Goal: Task Accomplishment & Management: Manage account settings

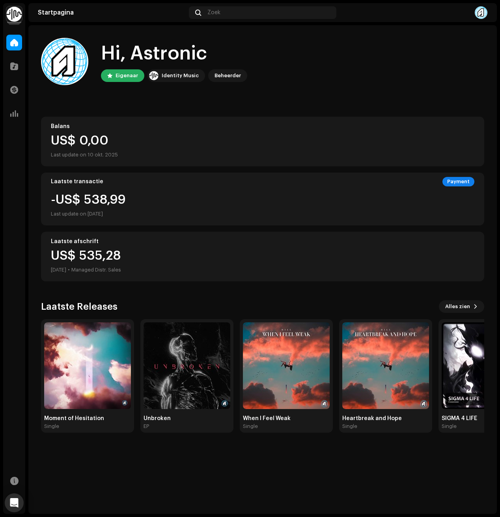
click at [8, 10] on img at bounding box center [14, 14] width 16 height 16
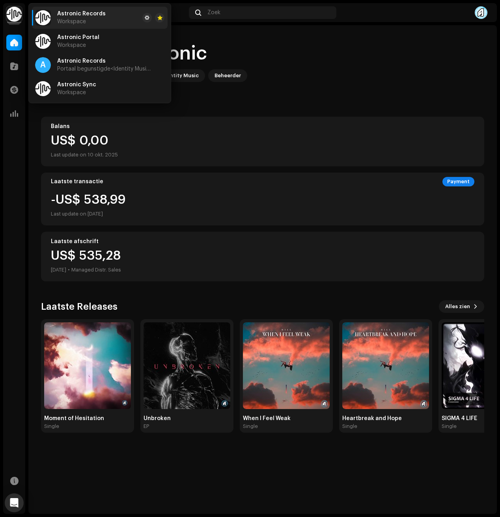
click at [14, 47] on div at bounding box center [14, 43] width 16 height 16
click at [13, 60] on div at bounding box center [14, 66] width 16 height 16
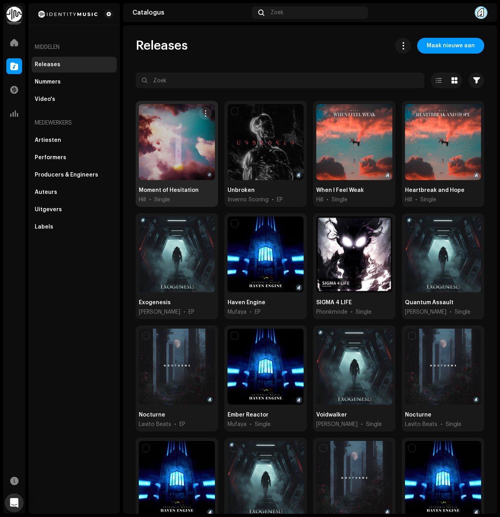
click at [137, 139] on div "Moment of Hesitation Hill • Single" at bounding box center [177, 154] width 82 height 106
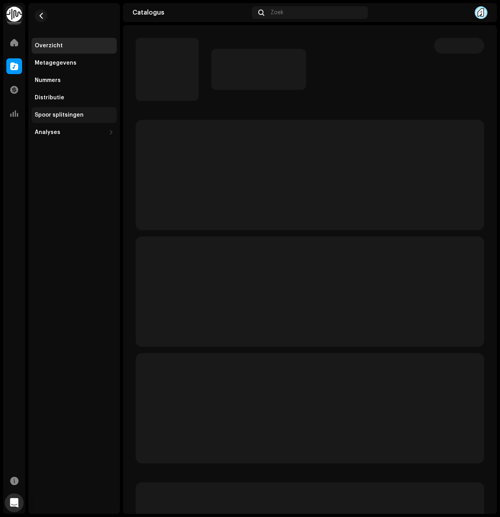
click at [80, 107] on div "Spoor splitsingen" at bounding box center [74, 115] width 85 height 16
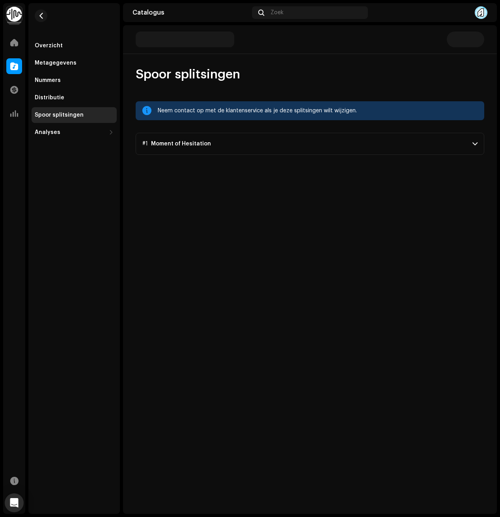
drag, startPoint x: 227, startPoint y: 121, endPoint x: 219, endPoint y: 153, distance: 33.0
click at [223, 140] on div "Spoor splitsingen Neem contact op met de klantenservice als je deze splitsingen…" at bounding box center [310, 111] width 374 height 88
click at [219, 153] on p-accordion-header "#1 Moment of Hesitation" at bounding box center [310, 144] width 348 height 22
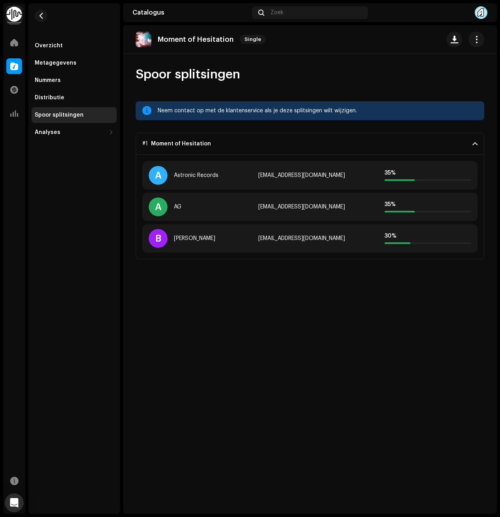
click at [218, 151] on p-accordion-header "#1 Moment of Hesitation" at bounding box center [310, 144] width 348 height 22
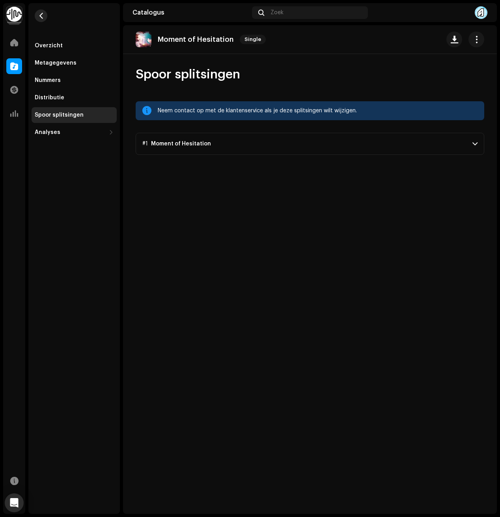
click at [41, 10] on re-m-nav-back at bounding box center [41, 20] width 19 height 35
click at [41, 13] on span "button" at bounding box center [41, 16] width 6 height 6
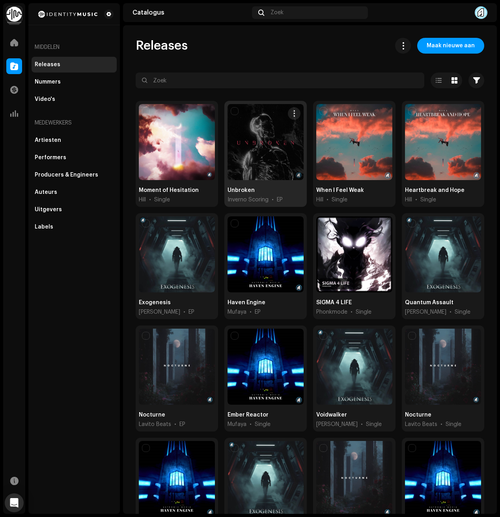
click at [258, 116] on div at bounding box center [265, 142] width 76 height 76
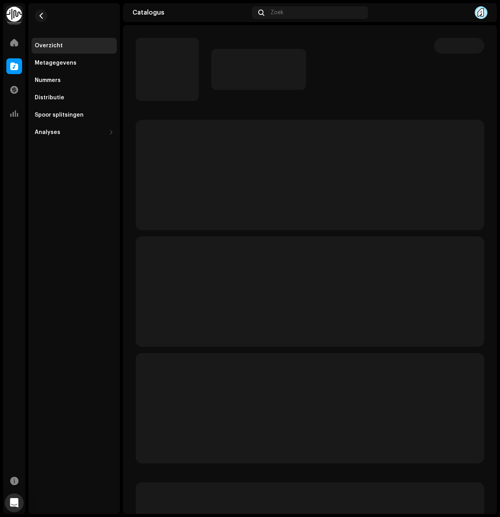
click at [80, 106] on div "Overzicht Metagegevens Nummers Distributie Spoor splitsingen Analyses Consumpti…" at bounding box center [74, 89] width 85 height 102
click at [86, 108] on div "Spoor splitsingen" at bounding box center [74, 115] width 85 height 16
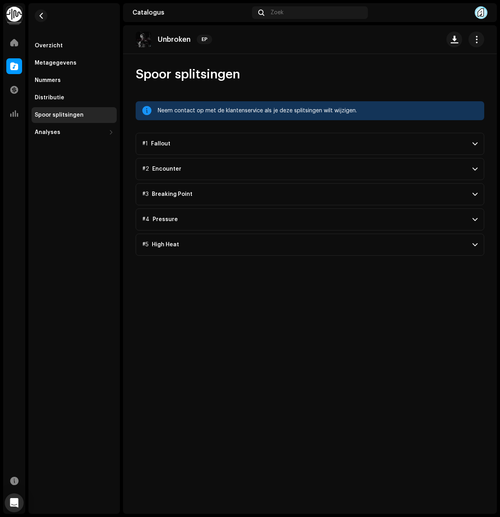
click at [331, 143] on p-accordion-header "#1 Fallout" at bounding box center [310, 144] width 348 height 22
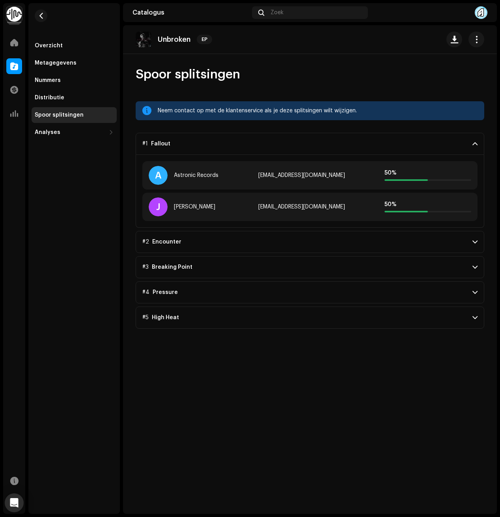
click at [331, 144] on p-accordion-header "#1 Fallout" at bounding box center [310, 144] width 348 height 22
click at [332, 256] on p-accordion-header "#3 Breaking Point" at bounding box center [310, 267] width 348 height 22
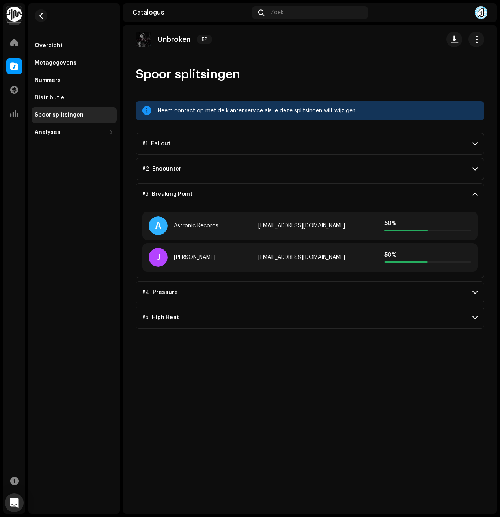
click at [329, 194] on p-accordion-header "#3 Breaking Point" at bounding box center [310, 194] width 348 height 22
click at [301, 307] on p-accordion-header "#5 High Heat" at bounding box center [310, 318] width 348 height 22
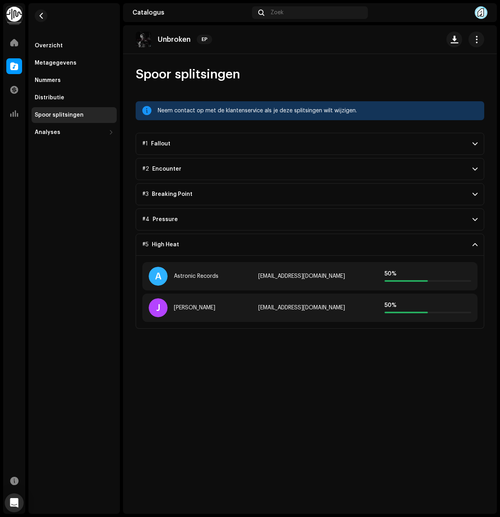
click at [299, 249] on p-accordion-header "#5 High Heat" at bounding box center [310, 245] width 348 height 22
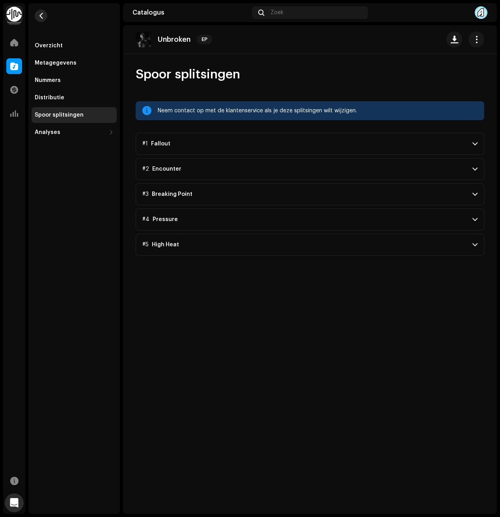
click at [40, 9] on button "button" at bounding box center [41, 15] width 13 height 13
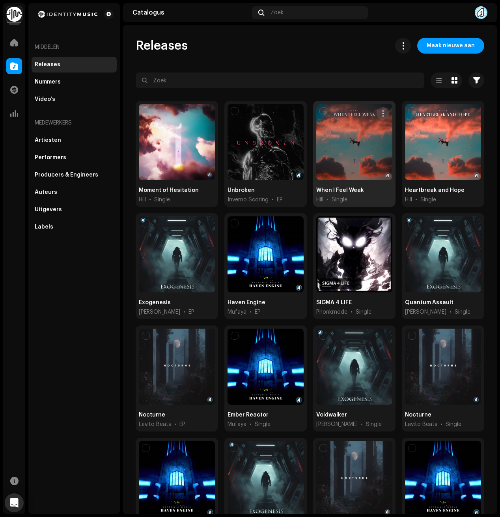
click at [340, 140] on div at bounding box center [354, 142] width 76 height 76
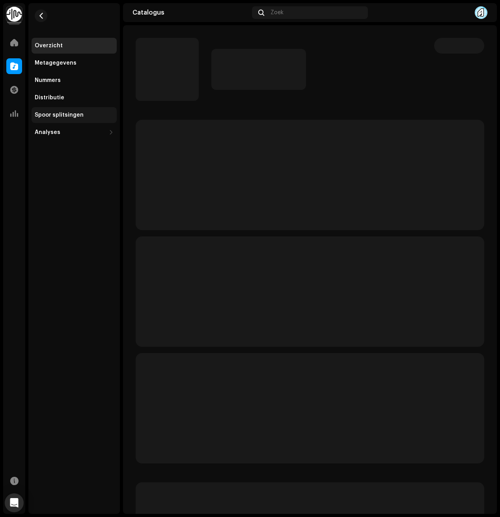
click at [66, 115] on div "Spoor splitsingen" at bounding box center [59, 115] width 49 height 6
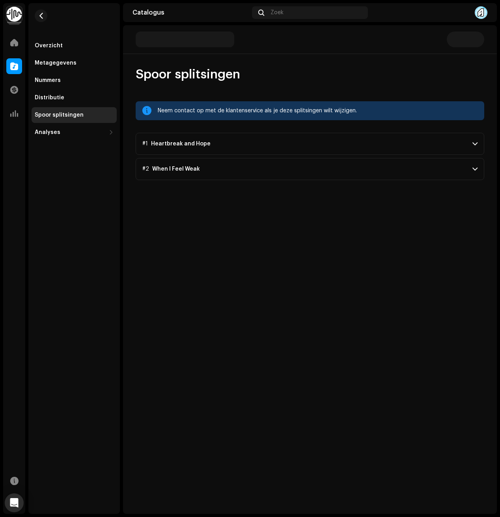
click at [170, 138] on p-accordion-header "#1 Heartbreak and Hope" at bounding box center [310, 144] width 348 height 22
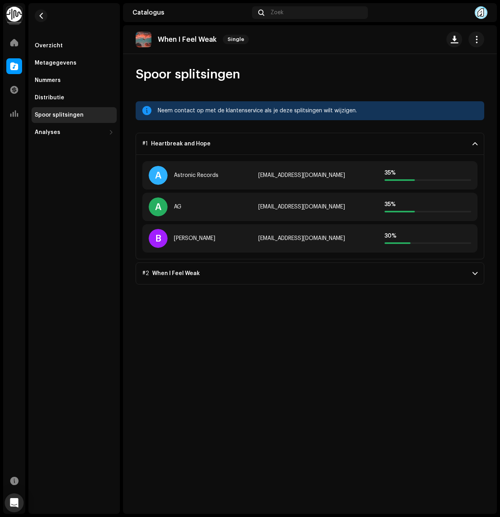
drag, startPoint x: 220, startPoint y: 253, endPoint x: 222, endPoint y: 258, distance: 4.8
click at [221, 253] on div "A Astronic Records [EMAIL_ADDRESS][DOMAIN_NAME] 35 % A AG [EMAIL_ADDRESS][DOMAI…" at bounding box center [310, 207] width 348 height 104
click at [229, 267] on p-accordion-header "#2 When I Feel Weak" at bounding box center [310, 273] width 348 height 22
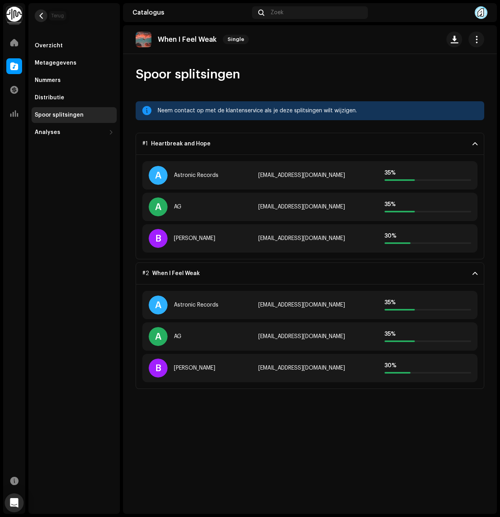
click at [46, 17] on button "button" at bounding box center [41, 15] width 13 height 13
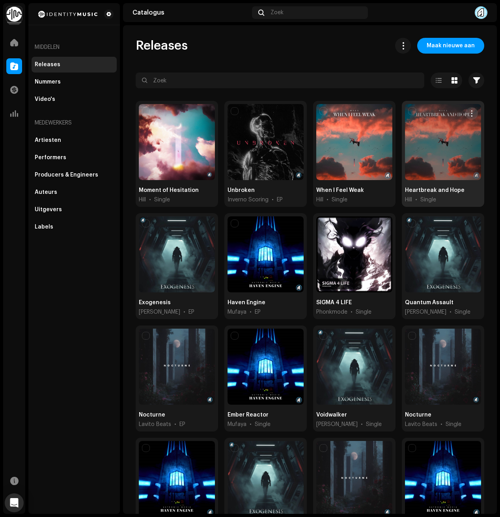
click at [470, 130] on div at bounding box center [443, 142] width 76 height 76
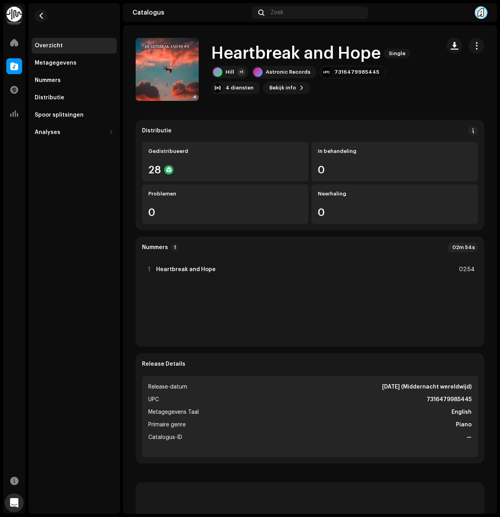
click at [28, 119] on div "Overzicht Metagegevens Nummers Distributie Spoor splitsingen Analyses Consumpti…" at bounding box center [73, 71] width 91 height 137
click at [47, 113] on div "Spoor splitsingen" at bounding box center [59, 115] width 49 height 6
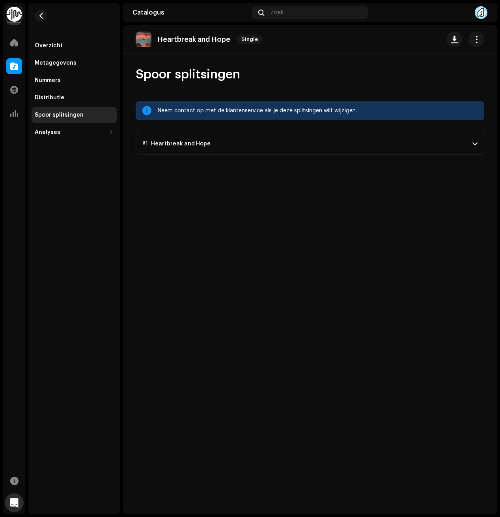
click at [200, 149] on p-accordion-header "#1 Heartbreak and Hope" at bounding box center [310, 144] width 348 height 22
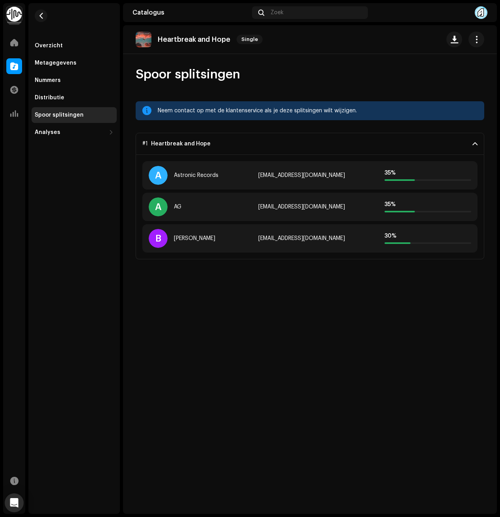
drag, startPoint x: 200, startPoint y: 149, endPoint x: 178, endPoint y: 130, distance: 29.4
click at [201, 149] on p-accordion-header "#1 Heartbreak and Hope" at bounding box center [310, 144] width 348 height 22
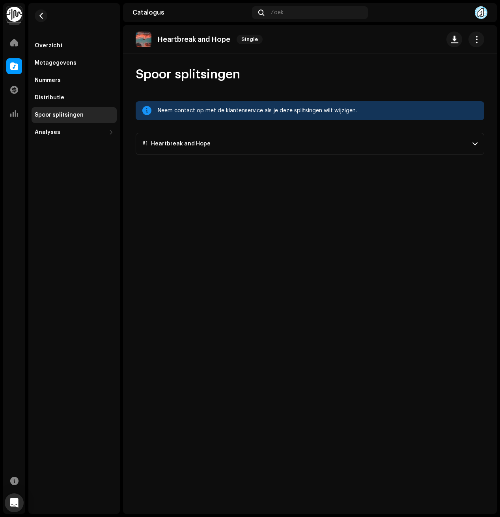
click at [42, 23] on re-m-nav-back at bounding box center [41, 20] width 19 height 35
click at [42, 22] on re-m-nav-back at bounding box center [41, 20] width 19 height 35
click at [42, 22] on button "button" at bounding box center [41, 15] width 13 height 13
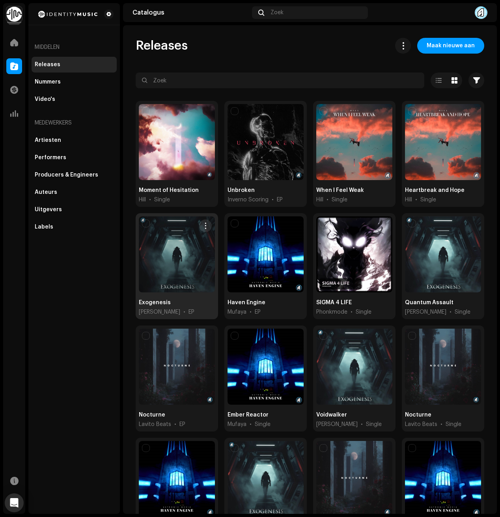
click at [163, 235] on div at bounding box center [177, 254] width 76 height 76
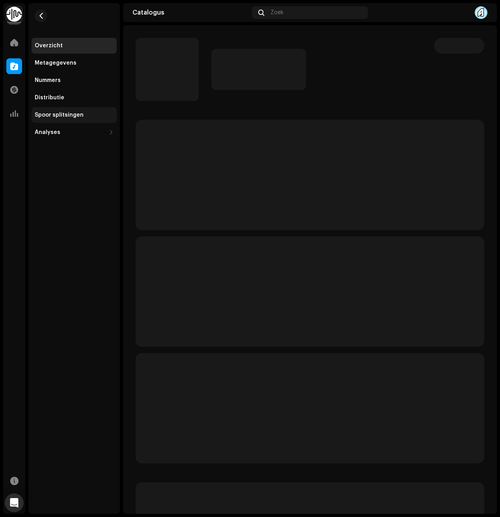
click at [55, 111] on div "Spoor splitsingen" at bounding box center [74, 115] width 85 height 16
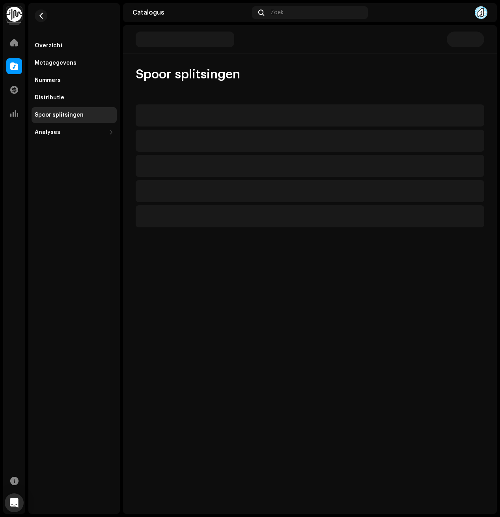
click at [53, 112] on div "Spoor splitsingen" at bounding box center [74, 115] width 85 height 16
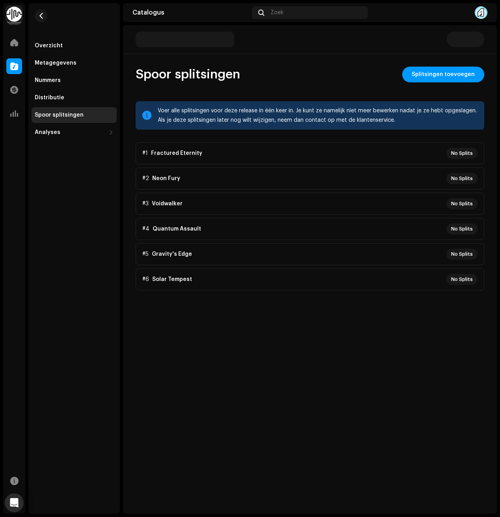
click at [175, 177] on p-accordion "#1 Fractured Eternity No Splits #2 Neon Fury No Splits #3 Voidwalker No Splits …" at bounding box center [310, 216] width 348 height 148
click at [179, 162] on p-accordion "#1 Fractured Eternity No Splits #2 Neon Fury No Splits #3 Voidwalker No Splits …" at bounding box center [310, 216] width 348 height 148
click at [175, 153] on p-accordion "#1 Fractured Eternity No Splits #2 Neon Fury No Splits #3 Voidwalker No Splits …" at bounding box center [310, 216] width 348 height 148
click at [51, 19] on div "Overzicht Metagegevens Nummers Distributie Spoor splitsingen Analyses Consumpti…" at bounding box center [73, 71] width 91 height 137
click at [42, 17] on span "button" at bounding box center [41, 16] width 6 height 6
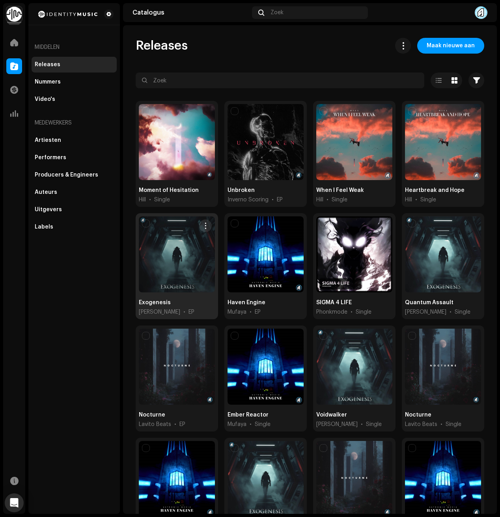
click at [192, 246] on div at bounding box center [177, 254] width 76 height 76
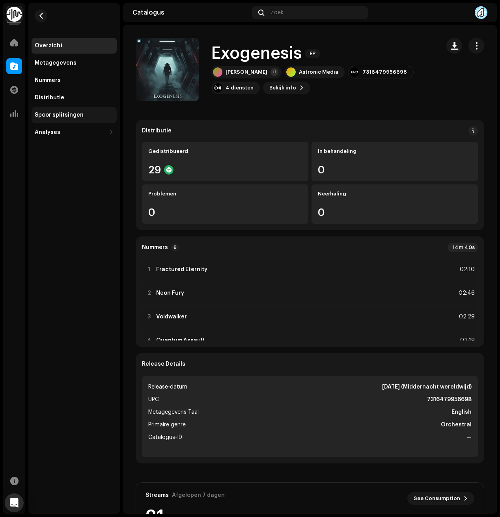
click at [76, 107] on div "Overzicht Metagegevens Nummers Distributie Spoor splitsingen Analyses Consumpti…" at bounding box center [74, 89] width 85 height 102
click at [74, 112] on div "Spoor splitsingen" at bounding box center [59, 115] width 49 height 6
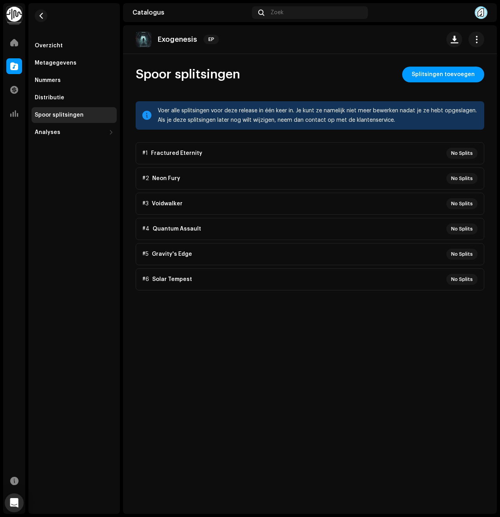
click at [199, 172] on p-accordion "#1 Fractured Eternity No Splits #2 Neon Fury No Splits #3 Voidwalker No Splits …" at bounding box center [310, 216] width 348 height 148
click at [195, 154] on p-accordion "#1 Fractured Eternity No Splits #2 Neon Fury No Splits #3 Voidwalker No Splits …" at bounding box center [310, 216] width 348 height 148
click at [460, 77] on span "Splitsingen toevoegen" at bounding box center [442, 75] width 63 height 16
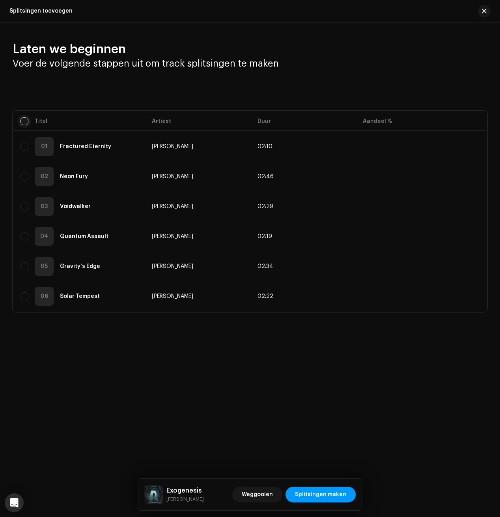
click at [24, 125] on input "checkbox" at bounding box center [24, 121] width 8 height 8
checkbox input "true"
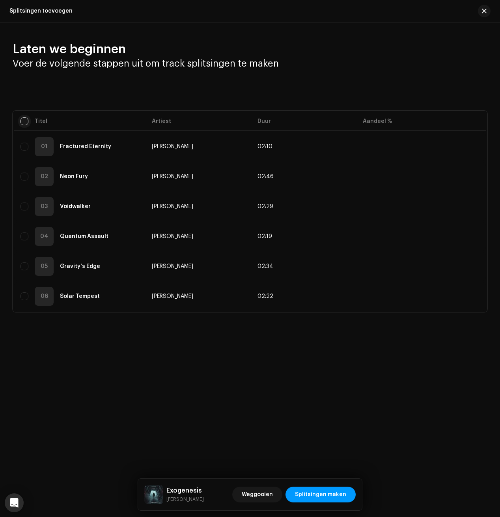
checkbox input "true"
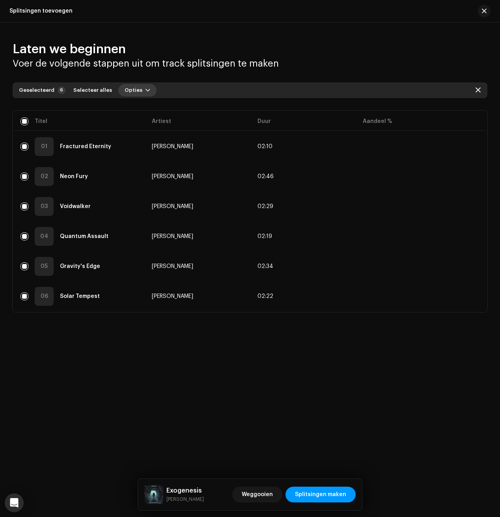
click at [137, 92] on button "Opties" at bounding box center [137, 90] width 38 height 13
click at [136, 113] on div "Splitsingen toevoegen" at bounding box center [156, 108] width 80 height 16
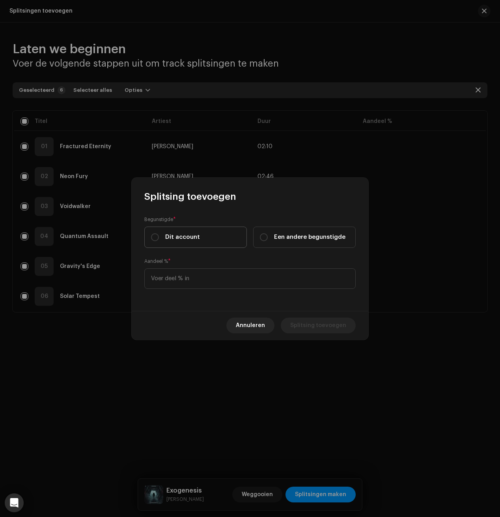
click at [170, 234] on span "Dit account" at bounding box center [182, 237] width 35 height 9
click at [159, 234] on input "Dit account" at bounding box center [155, 237] width 8 height 8
radio input "true"
click at [177, 281] on input at bounding box center [249, 278] width 211 height 20
type input "5,00"
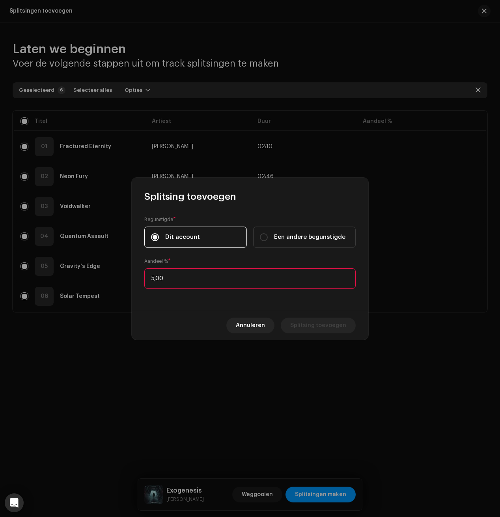
type input "50,00"
click at [318, 326] on span "Splitsing toevoegen" at bounding box center [318, 326] width 56 height 16
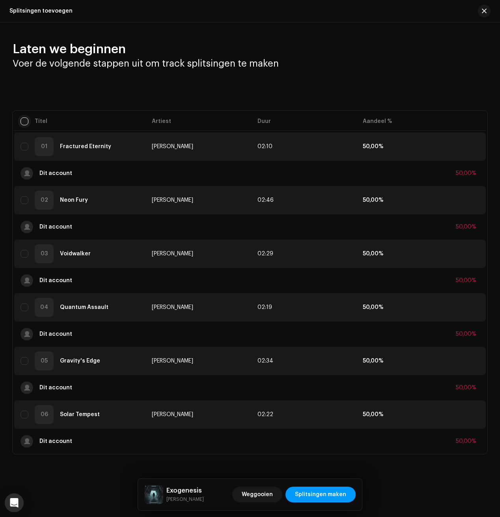
click at [26, 117] on input "checkbox" at bounding box center [24, 121] width 8 height 8
checkbox input "true"
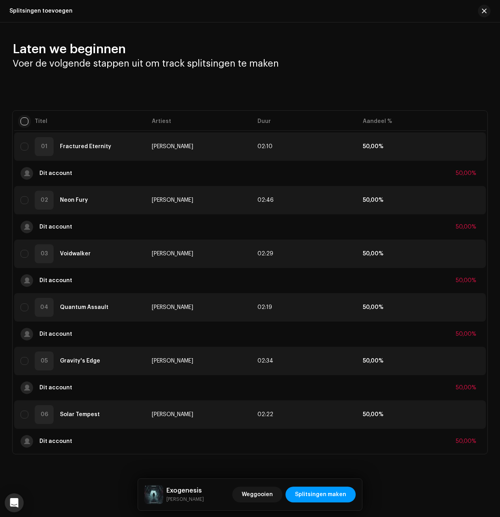
checkbox input "true"
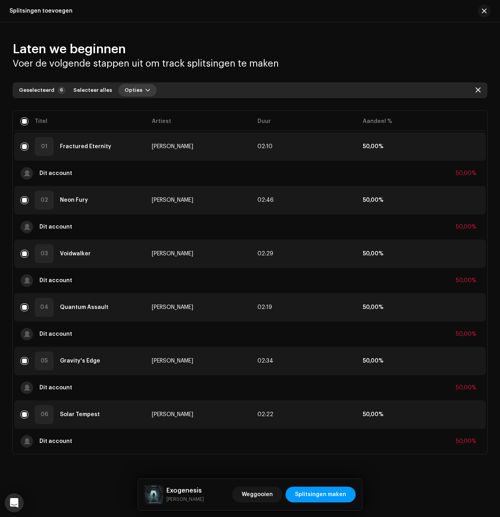
click at [125, 89] on span "Opties" at bounding box center [134, 90] width 18 height 16
click at [132, 106] on span "Splitsingen toevoegen" at bounding box center [150, 108] width 63 height 6
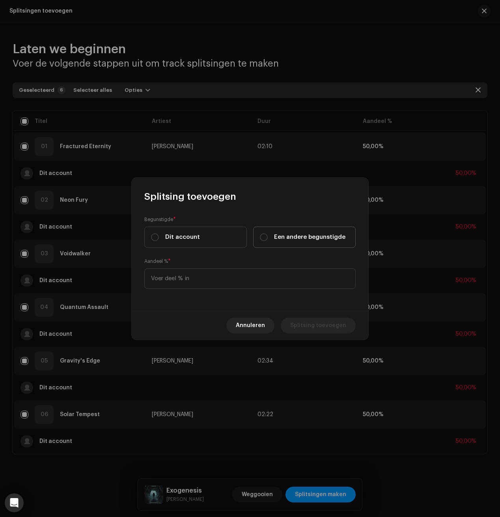
click at [273, 236] on div "Een andere begunstigde" at bounding box center [303, 237] width 86 height 9
click at [268, 236] on input "Een andere begunstigde" at bounding box center [264, 237] width 8 height 8
radio input "true"
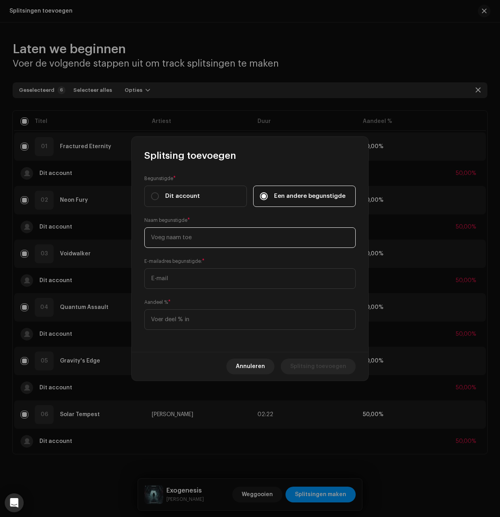
click at [231, 241] on input "text" at bounding box center [249, 237] width 211 height 20
paste input "[EMAIL_ADDRESS][DOMAIN_NAME]"
type input "[EMAIL_ADDRESS][DOMAIN_NAME]"
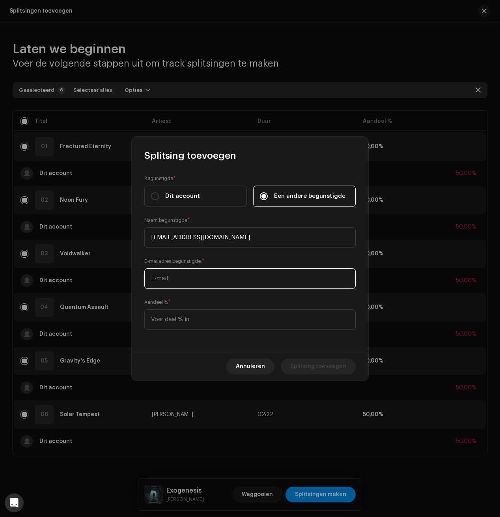
click at [226, 277] on input "text" at bounding box center [249, 278] width 211 height 20
paste input "[EMAIL_ADDRESS][DOMAIN_NAME]"
type input "[EMAIL_ADDRESS][DOMAIN_NAME]"
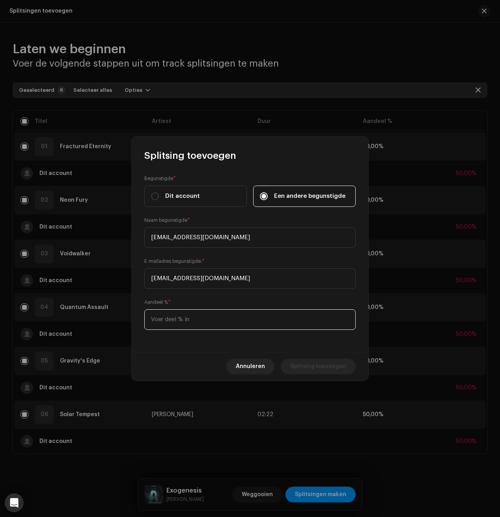
click at [195, 319] on input at bounding box center [249, 319] width 211 height 20
type input "50,00"
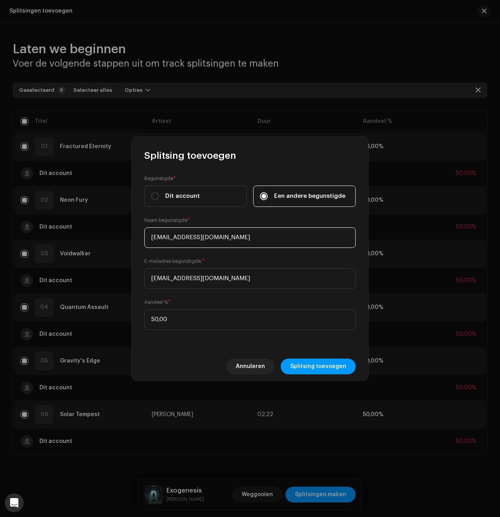
drag, startPoint x: 195, startPoint y: 237, endPoint x: 286, endPoint y: 244, distance: 91.7
click at [286, 244] on input "[EMAIL_ADDRESS][DOMAIN_NAME]" at bounding box center [249, 237] width 211 height 20
type input "ioannisgutevas"
click at [283, 307] on div "Aandeel % * 50,00" at bounding box center [249, 314] width 211 height 32
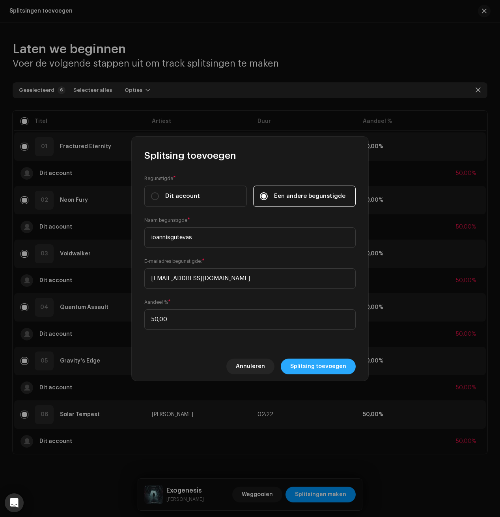
click at [326, 367] on span "Splitsing toevoegen" at bounding box center [318, 367] width 56 height 16
checkbox input "false"
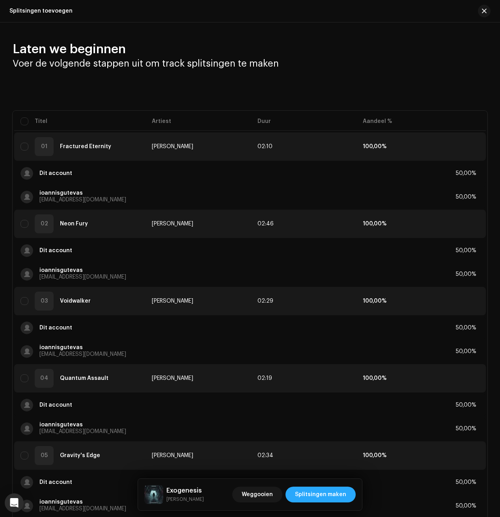
click at [328, 489] on span "Splitsingen maken" at bounding box center [320, 495] width 51 height 16
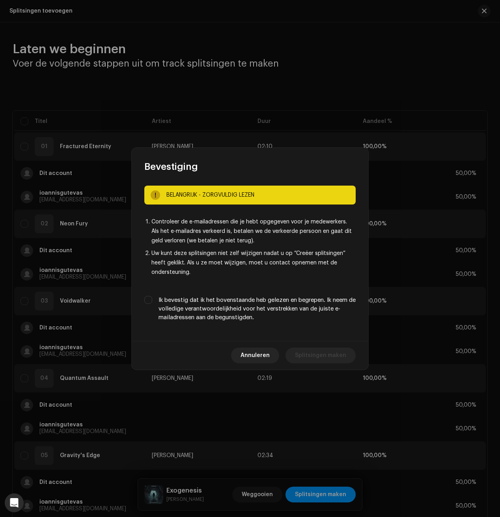
click at [203, 309] on label "Ik bevestig dat ik het bovenstaande heb gelezen en begrepen. Ik neem de volledi…" at bounding box center [256, 309] width 197 height 26
click at [152, 304] on input "Ik bevestig dat ik het bovenstaande heb gelezen en begrepen. Ik neem de volledi…" at bounding box center [148, 300] width 8 height 8
checkbox input "true"
click at [307, 362] on span "Splitsingen maken" at bounding box center [320, 356] width 51 height 16
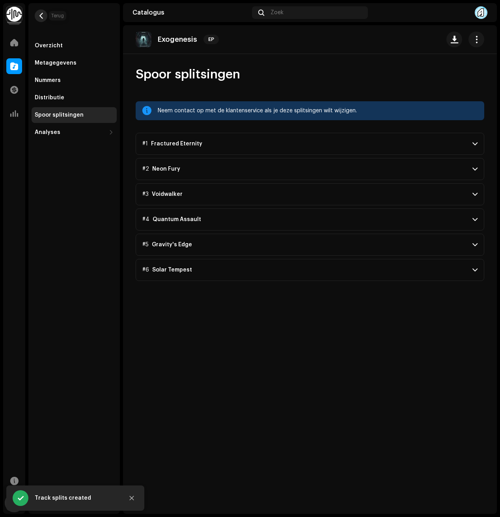
click at [47, 13] on button "button" at bounding box center [41, 15] width 13 height 13
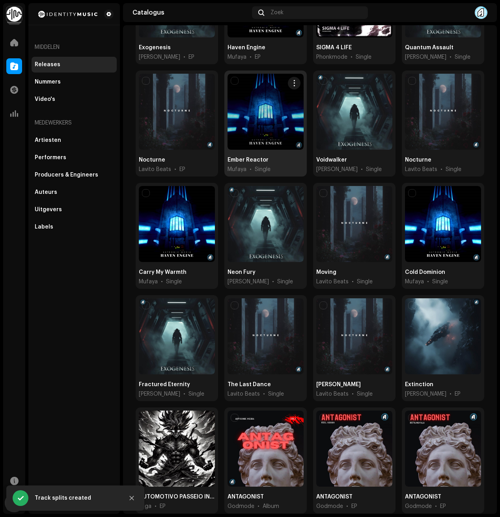
scroll to position [273, 0]
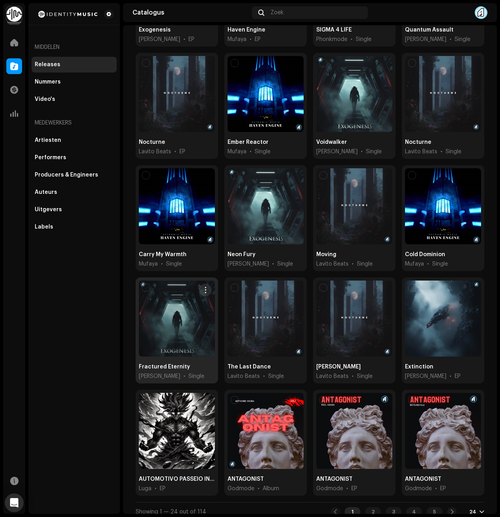
click at [186, 331] on div at bounding box center [177, 319] width 76 height 76
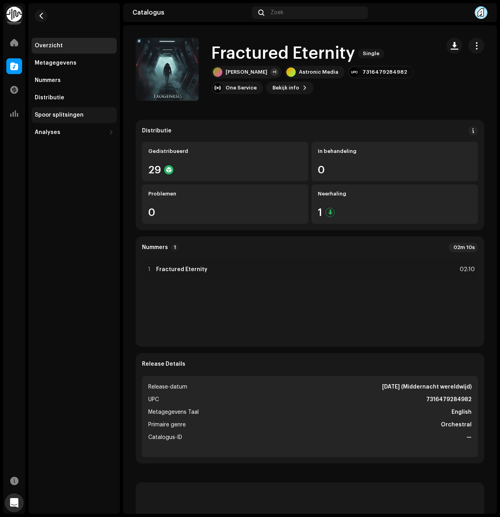
click at [53, 110] on div "Spoor splitsingen" at bounding box center [74, 115] width 85 height 16
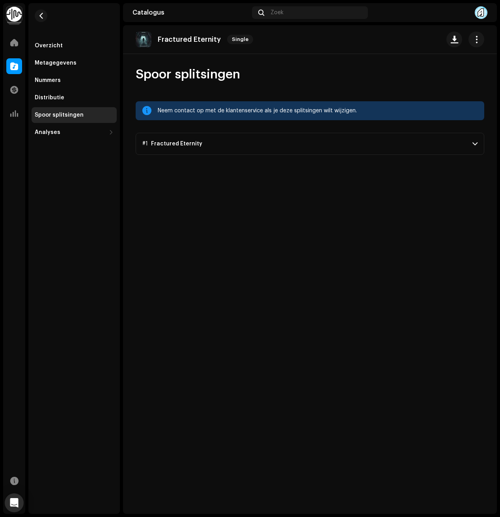
click at [207, 164] on div "Fractured Eternity Single Spoor splitsingen Neem contact op met de klantenservi…" at bounding box center [310, 269] width 374 height 489
click at [205, 156] on div "Fractured Eternity Single Spoor splitsingen Neem contact op met de klantenservi…" at bounding box center [310, 269] width 374 height 489
click at [203, 151] on p-accordion-header "#1 Fractured Eternity" at bounding box center [310, 144] width 348 height 22
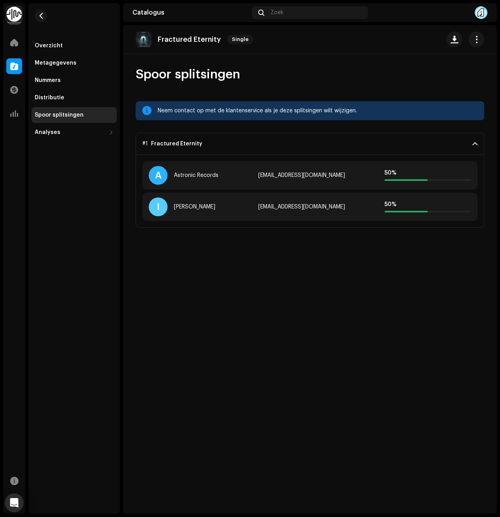
click at [202, 149] on p-accordion-header "#1 Fractured Eternity" at bounding box center [310, 144] width 348 height 22
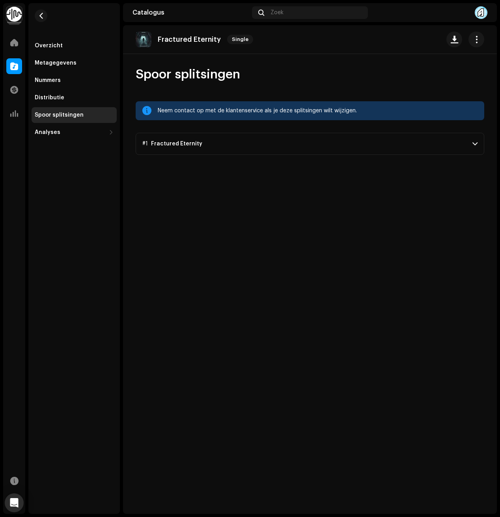
click at [10, 11] on img at bounding box center [14, 14] width 16 height 16
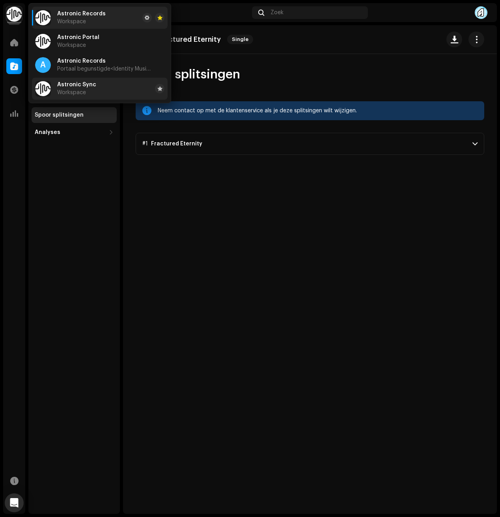
click at [94, 79] on li "Astronic Sync Workspace" at bounding box center [100, 89] width 136 height 22
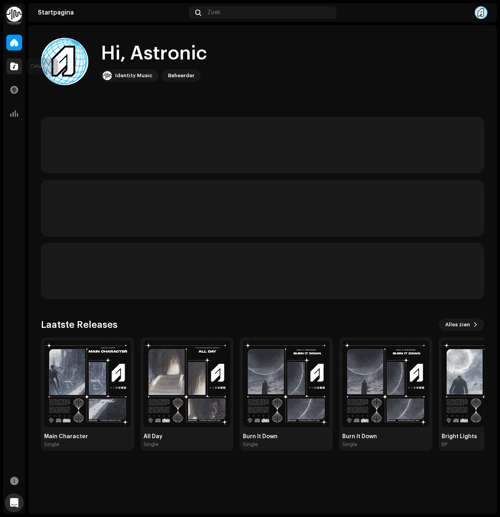
click at [17, 71] on div at bounding box center [14, 66] width 16 height 16
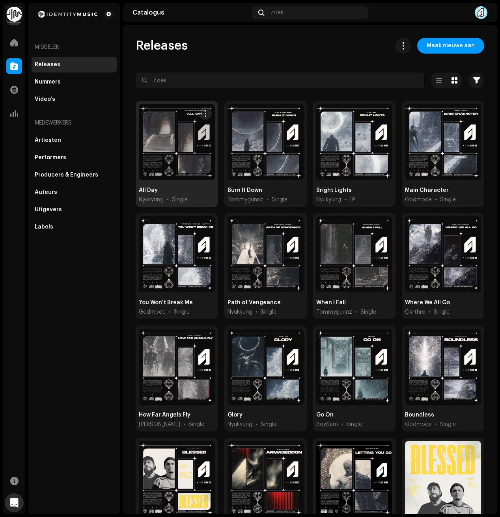
click at [175, 182] on div "All Day Nyukyung • Single" at bounding box center [177, 154] width 82 height 106
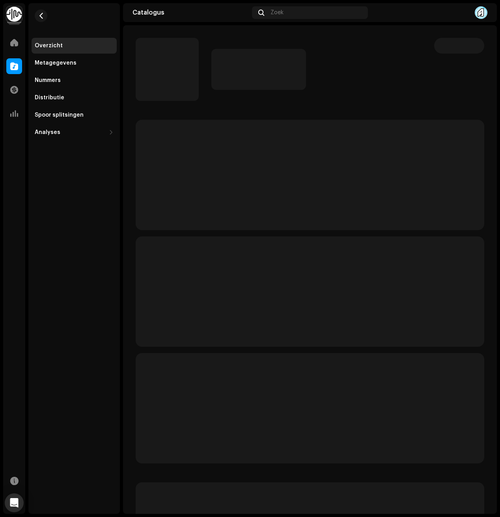
click at [33, 106] on div "Overzicht Metagegevens Nummers Distributie Spoor splitsingen Analyses Consumpti…" at bounding box center [74, 89] width 85 height 102
click at [35, 112] on div "Spoor splitsingen" at bounding box center [59, 115] width 49 height 6
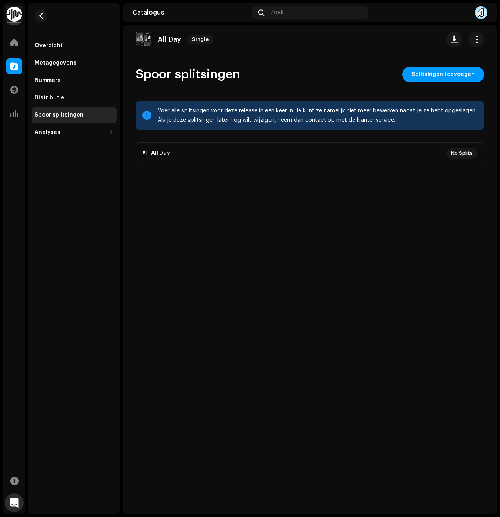
click at [163, 153] on p-accordion "#1 All Day No Splits" at bounding box center [310, 153] width 348 height 22
click at [157, 153] on p-accordion "#1 All Day No Splits" at bounding box center [310, 153] width 348 height 22
click at [158, 151] on p-accordion "#1 All Day No Splits" at bounding box center [310, 153] width 348 height 22
click at [175, 152] on p-accordion "#1 All Day No Splits" at bounding box center [310, 153] width 348 height 22
click at [463, 147] on p-accordion "#1 All Day No Splits" at bounding box center [310, 153] width 348 height 22
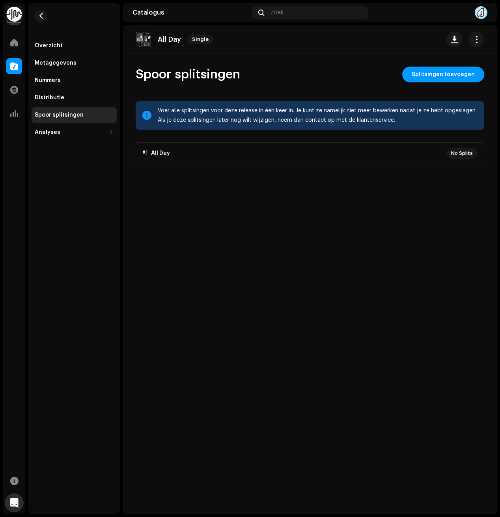
click at [44, 22] on re-m-nav-back at bounding box center [41, 20] width 19 height 35
click at [42, 19] on button "button" at bounding box center [41, 15] width 13 height 13
